Goal: Information Seeking & Learning: Learn about a topic

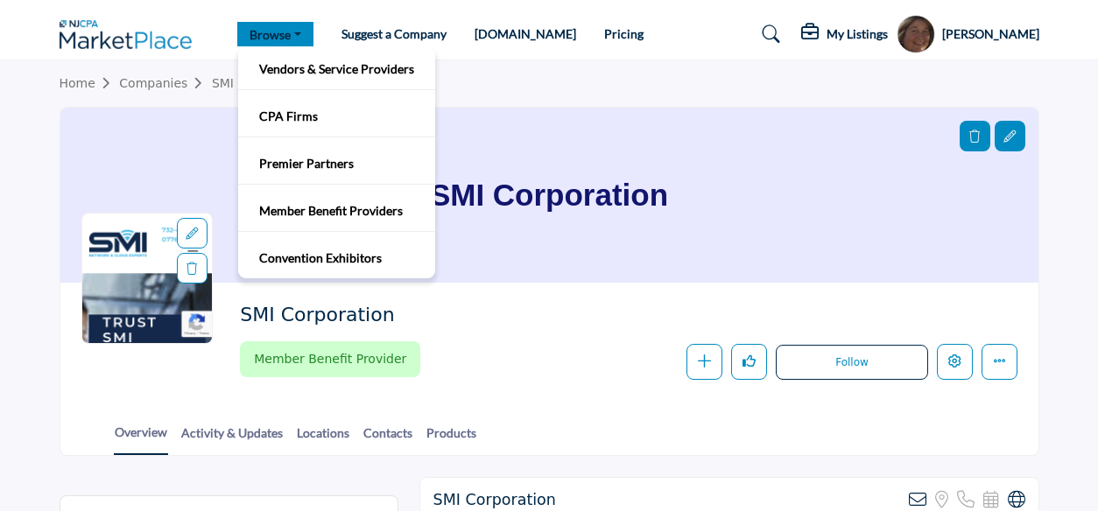
click at [294, 29] on link "Browse" at bounding box center [275, 34] width 76 height 25
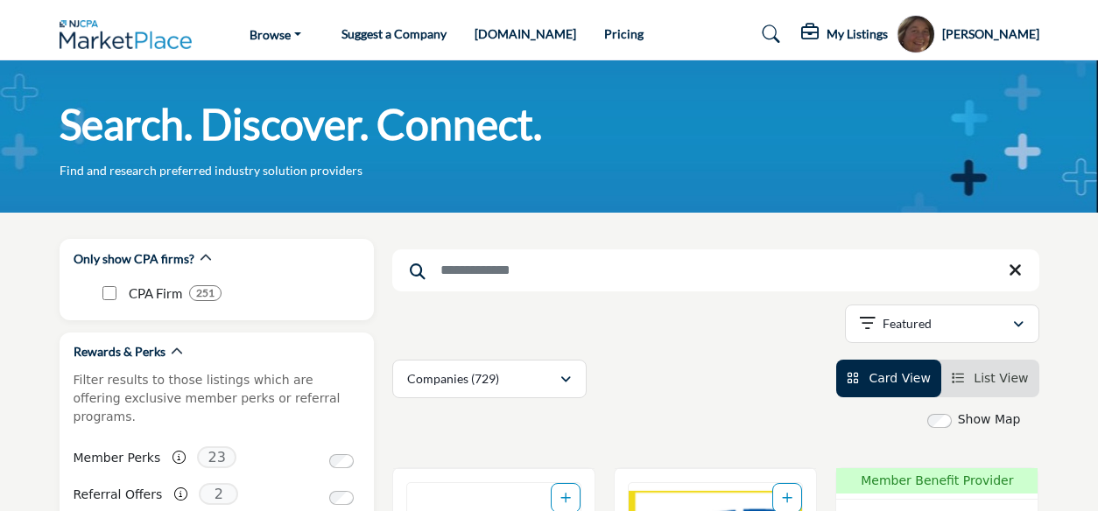
click at [459, 281] on input "Search Keyword" at bounding box center [715, 271] width 647 height 42
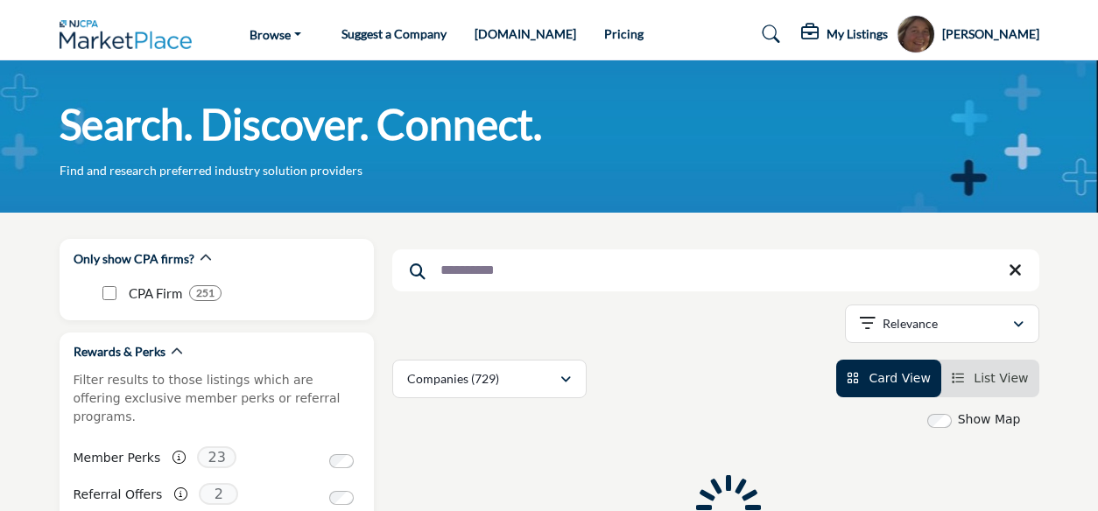
type input "**********"
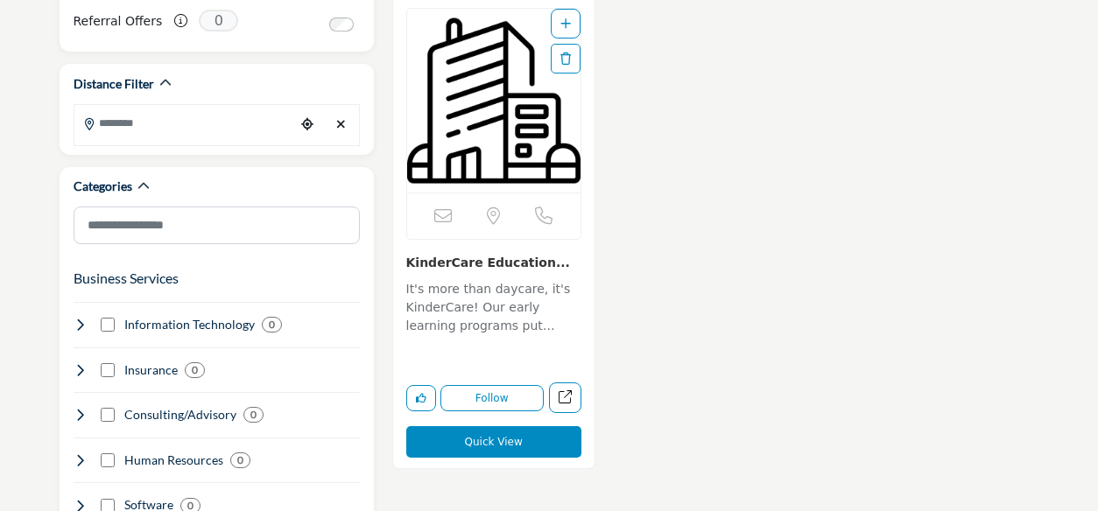
scroll to position [477, 0]
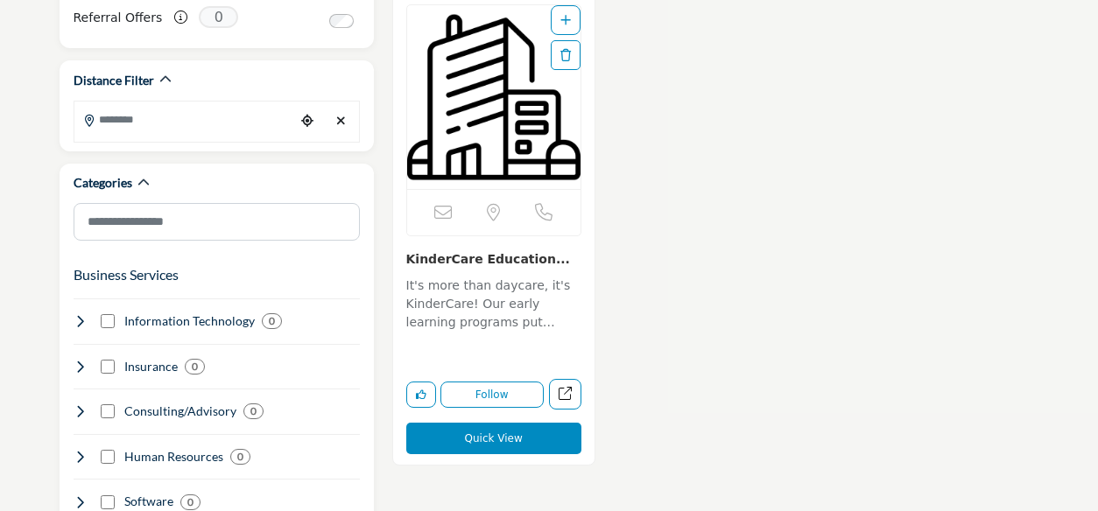
click at [520, 105] on img "Open Listing in new tab" at bounding box center [493, 97] width 173 height 184
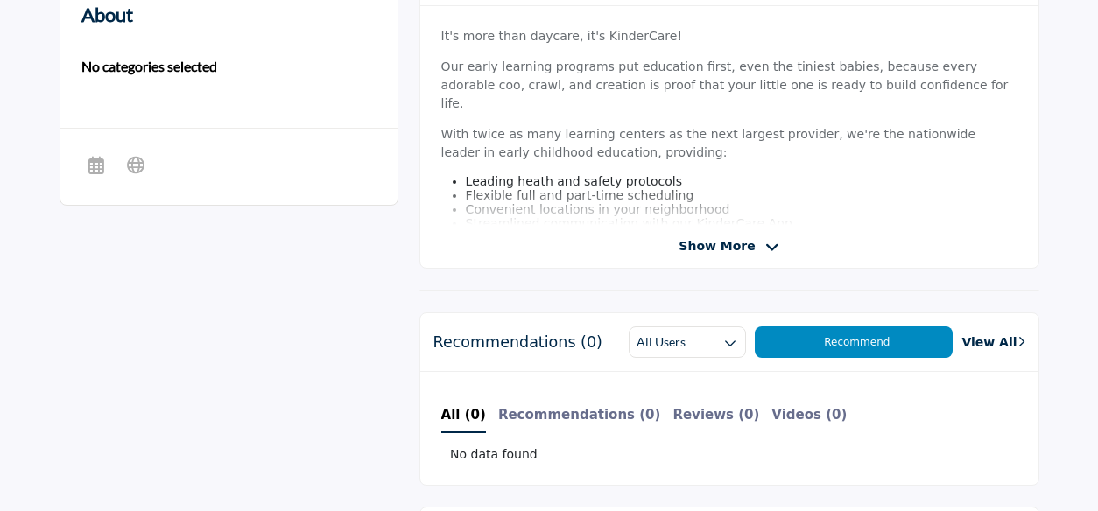
scroll to position [546, 0]
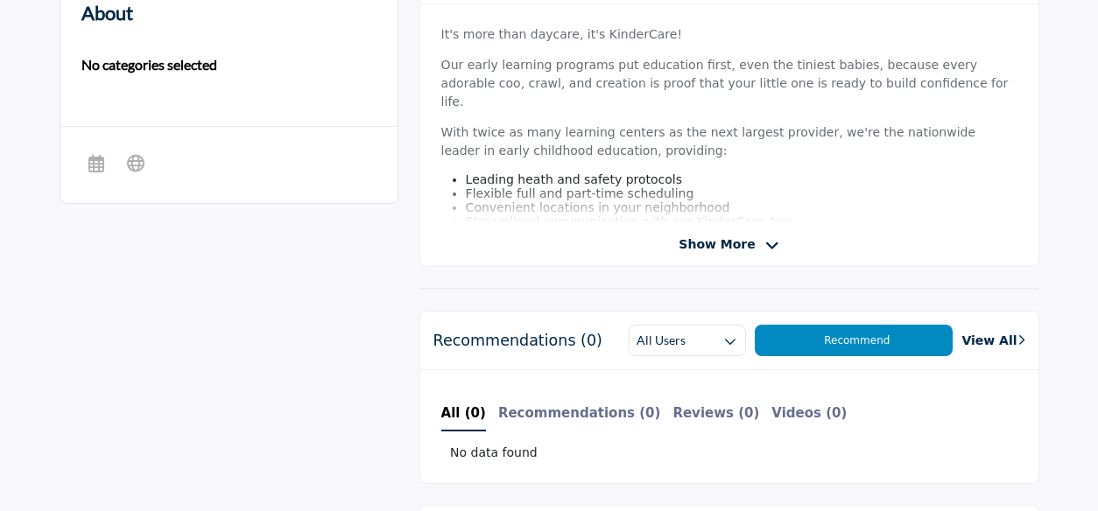
click at [765, 240] on icon at bounding box center [772, 246] width 14 height 16
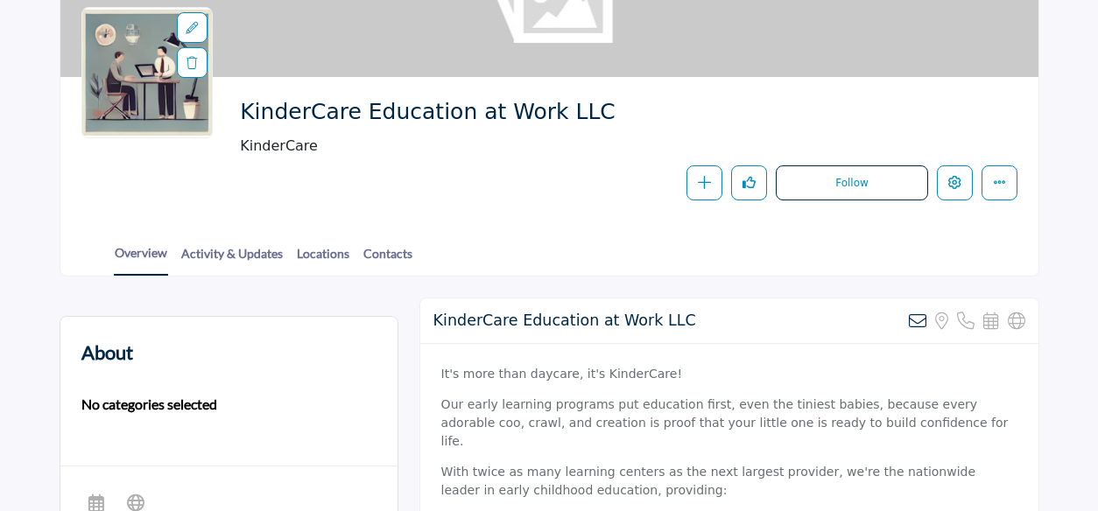
scroll to position [0, 0]
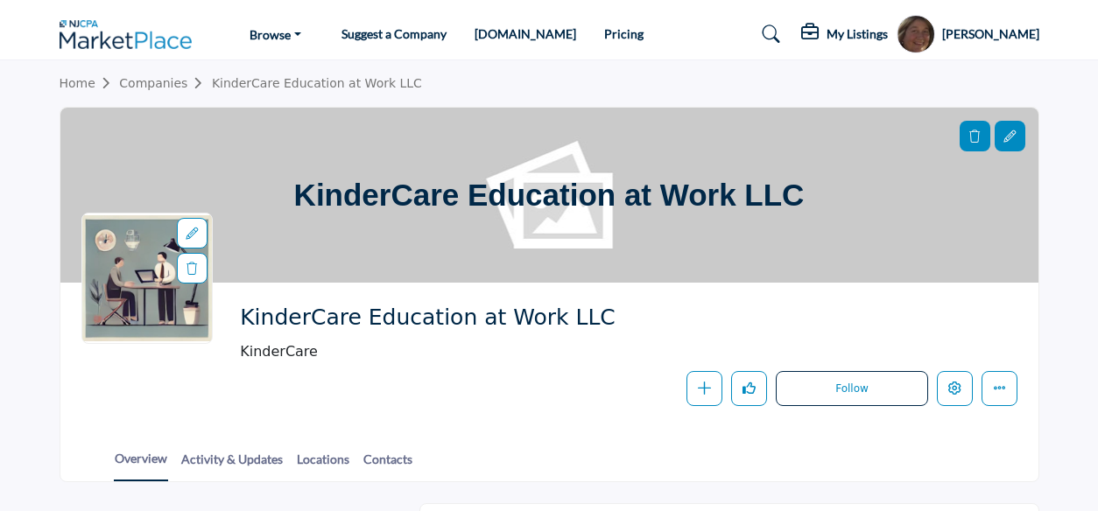
click at [857, 342] on div "KinderCare Education at Work LLC KinderCare" at bounding box center [624, 333] width 768 height 59
click at [75, 82] on link "Home" at bounding box center [90, 83] width 60 height 14
